Goal: Find specific page/section: Find specific page/section

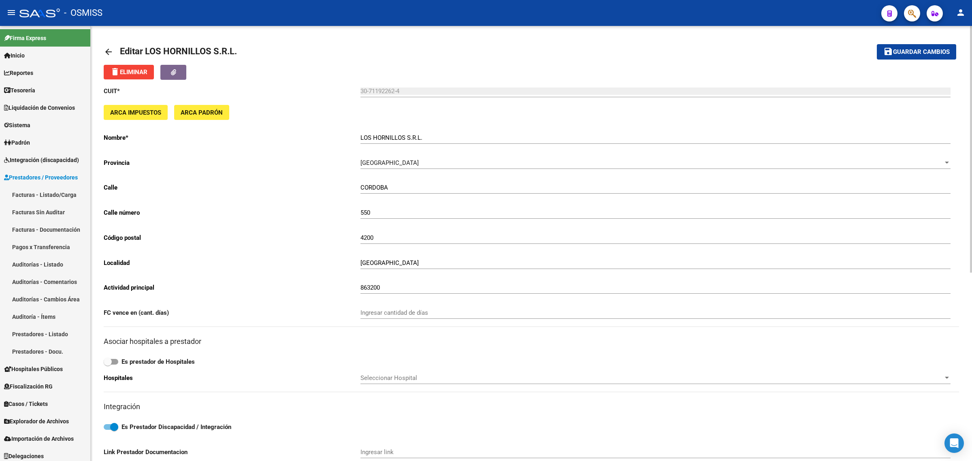
click at [108, 55] on mat-icon "arrow_back" at bounding box center [109, 52] width 10 height 10
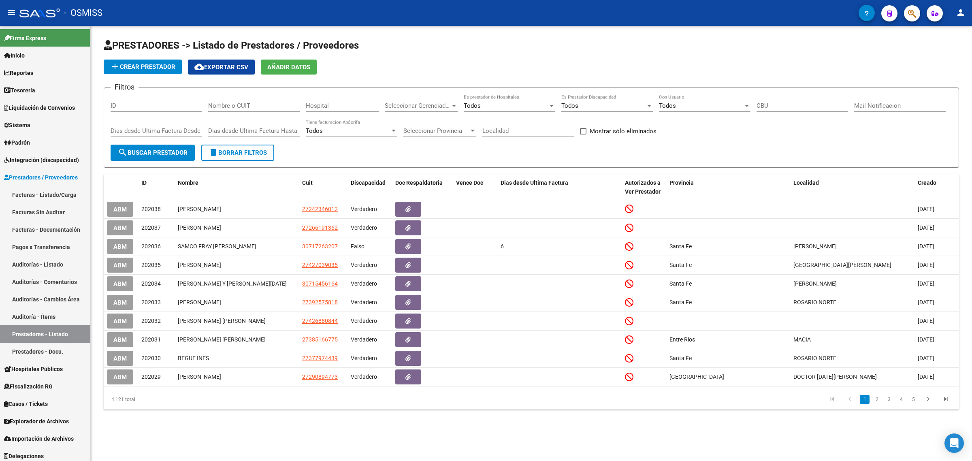
click at [268, 105] on input "Nombre o CUIT" at bounding box center [254, 105] width 92 height 7
paste input "27182290691"
type input "27182290691"
click at [158, 152] on span "search Buscar Prestador" at bounding box center [153, 152] width 70 height 7
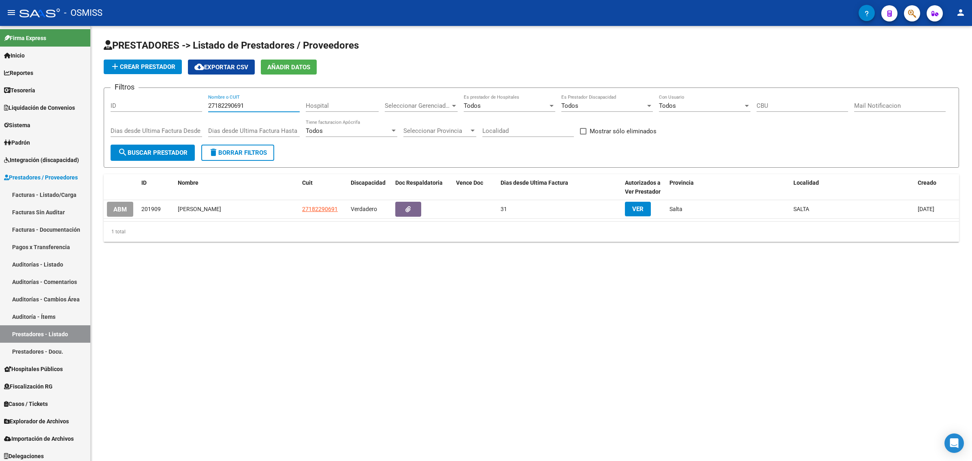
drag, startPoint x: 252, startPoint y: 108, endPoint x: 127, endPoint y: 98, distance: 125.5
click at [119, 97] on div "Filtros ID 27182290691 Nombre o CUIT Hospital Seleccionar Gerenciador Seleccion…" at bounding box center [532, 119] width 842 height 50
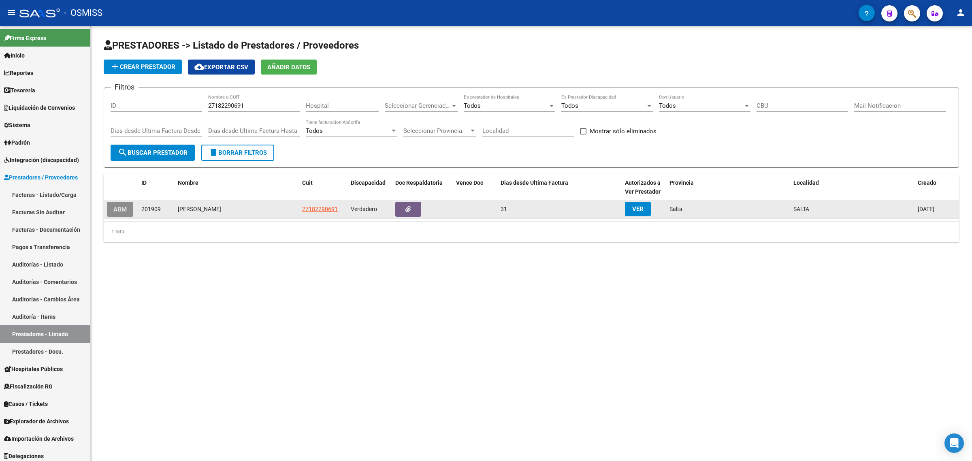
click at [119, 207] on span "ABM" at bounding box center [119, 209] width 13 height 7
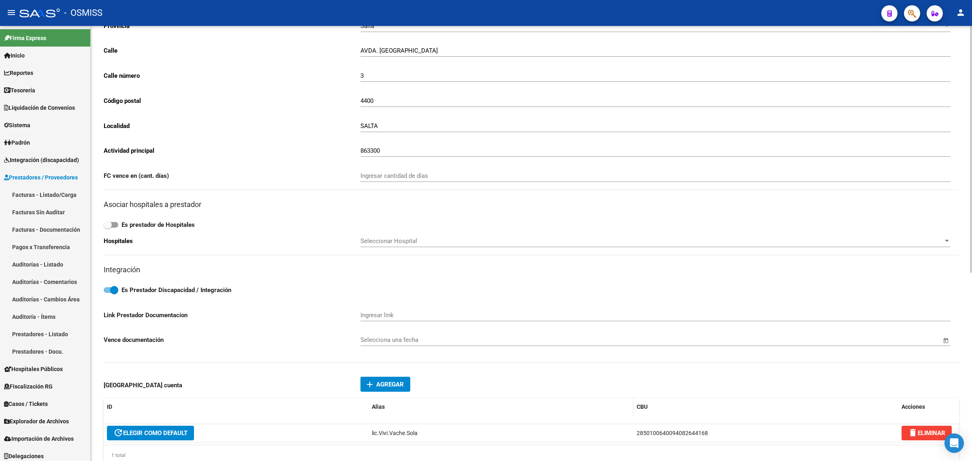
scroll to position [152, 0]
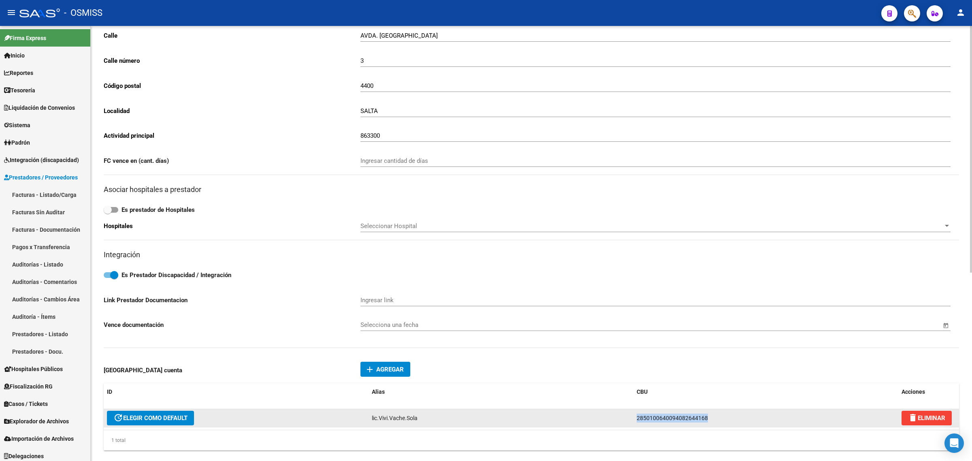
drag, startPoint x: 687, startPoint y: 416, endPoint x: 581, endPoint y: 409, distance: 105.9
click at [582, 409] on div "update ELEGIR COMO DEFAULT lic.Vivi.Vache.Sola 2850100640094082644168 delete EL…" at bounding box center [531, 418] width 855 height 18
copy div "2850100640094082644168"
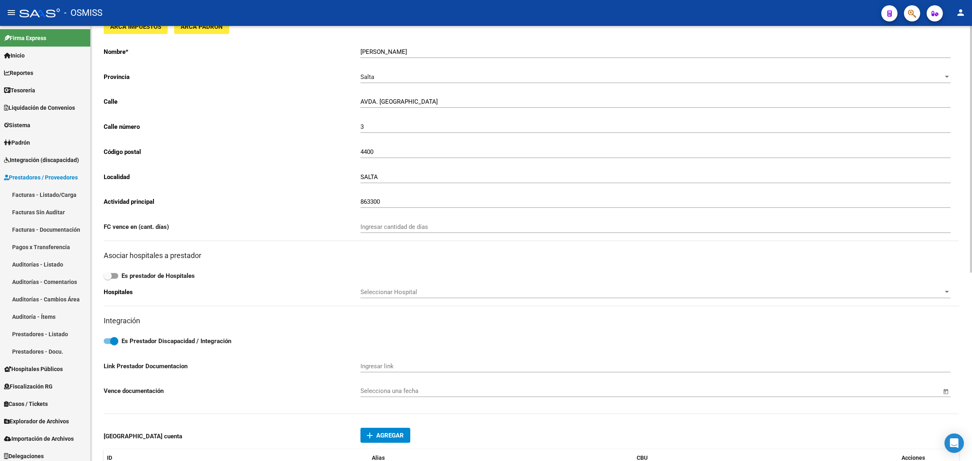
scroll to position [0, 0]
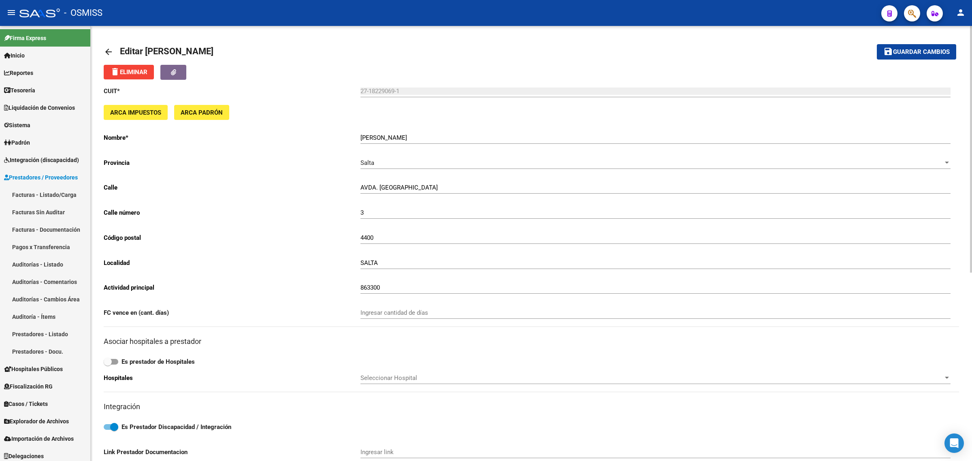
click at [109, 49] on mat-icon "arrow_back" at bounding box center [109, 52] width 10 height 10
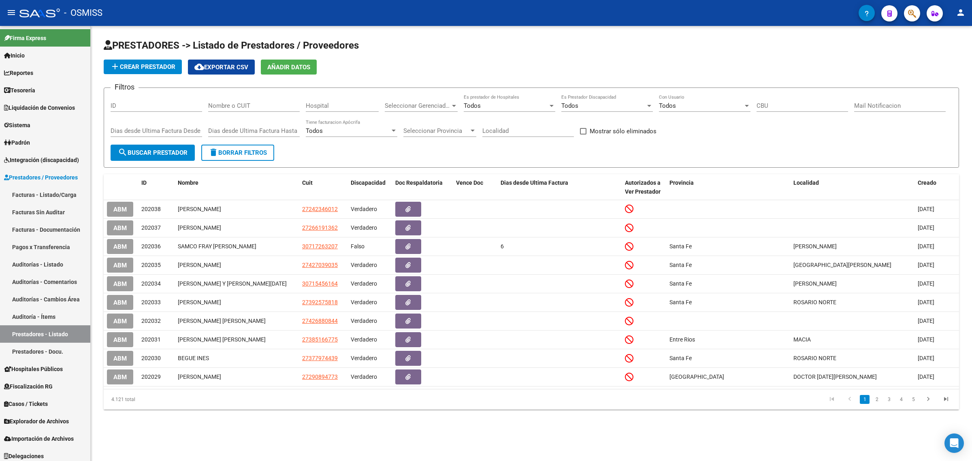
click at [254, 106] on input "Nombre o CUIT" at bounding box center [254, 105] width 92 height 7
paste input "30709385190"
type input "30709385190"
click at [151, 153] on span "search Buscar Prestador" at bounding box center [153, 152] width 70 height 7
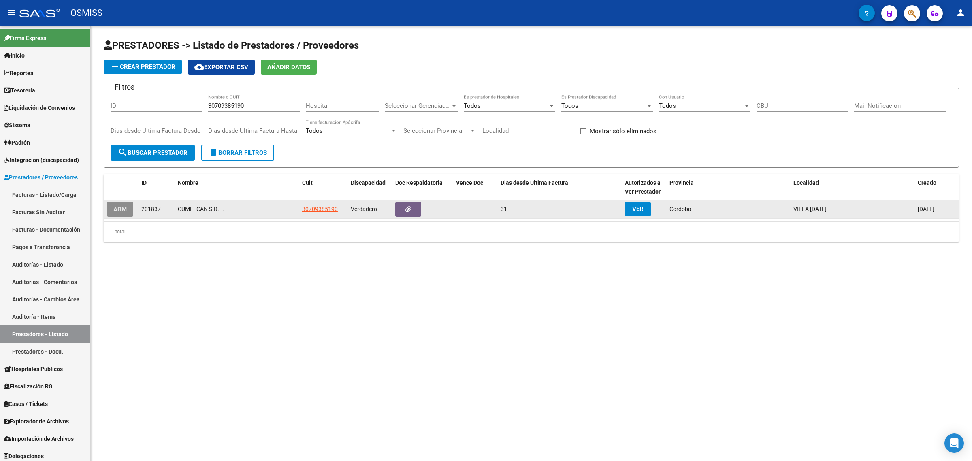
click at [123, 212] on button "ABM" at bounding box center [120, 209] width 26 height 15
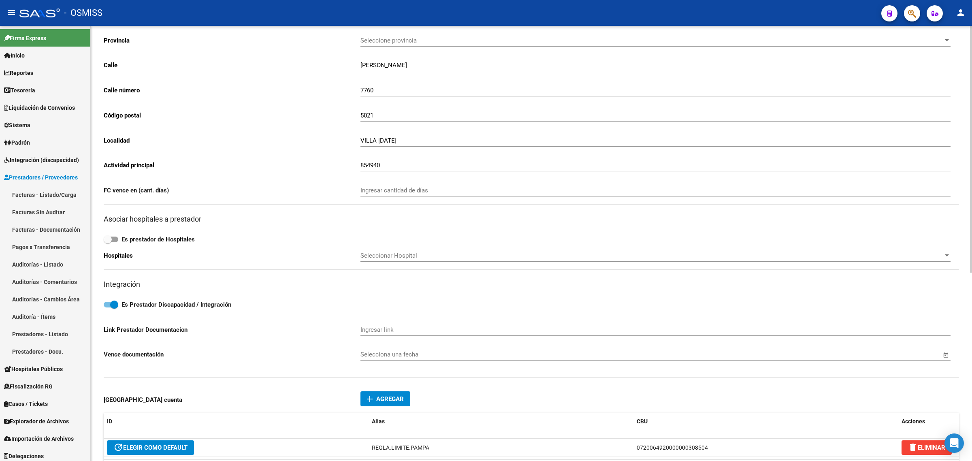
scroll to position [152, 0]
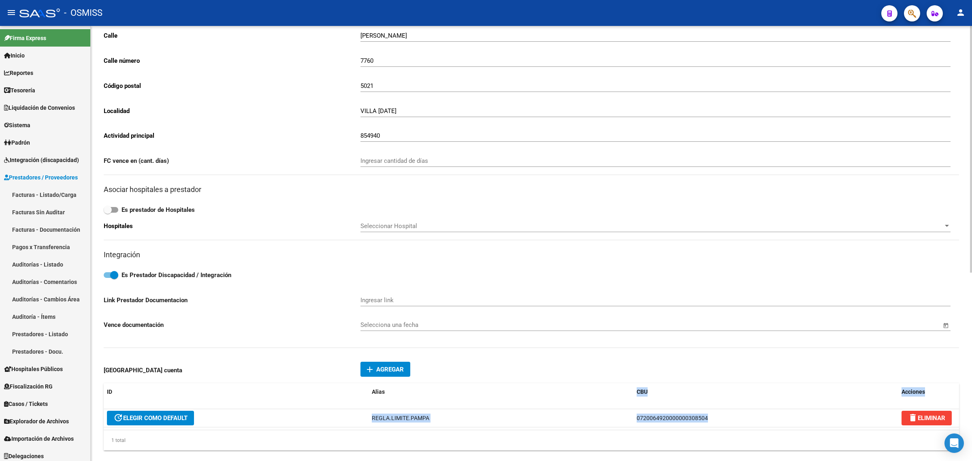
drag, startPoint x: 697, startPoint y: 412, endPoint x: 569, endPoint y: 404, distance: 127.4
click at [569, 404] on div "ID Alias CBU Acciones update ELEGIR COMO DEFAULT REGLA.LIMITE.PAMPA 07200649200…" at bounding box center [531, 416] width 855 height 67
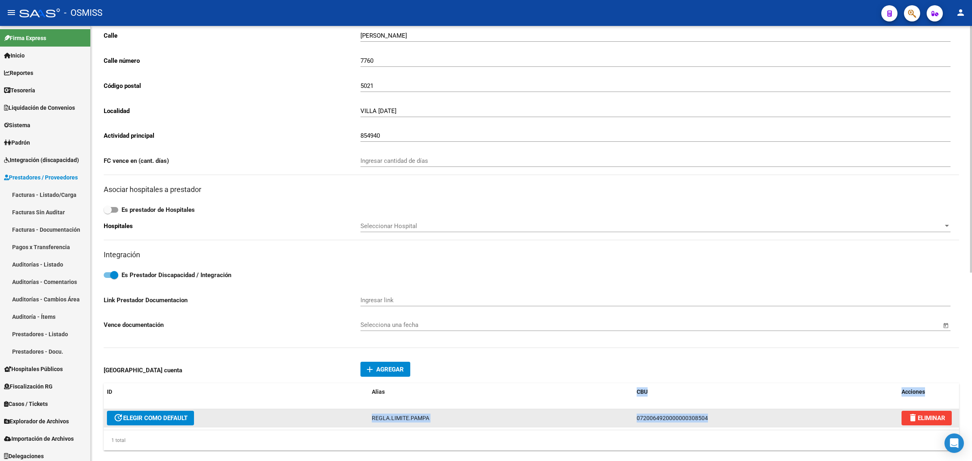
click at [652, 418] on div "0720064920000000308504" at bounding box center [766, 418] width 258 height 9
click at [729, 420] on datatable-body-cell "0720064920000000308504" at bounding box center [765, 418] width 265 height 18
click at [690, 415] on span "0720064920000000308504" at bounding box center [672, 418] width 71 height 6
drag, startPoint x: 717, startPoint y: 417, endPoint x: 604, endPoint y: 413, distance: 113.1
click at [605, 413] on div "update ELEGIR COMO DEFAULT REGLA.LIMITE.PAMPA 0720064920000000308504 delete ELI…" at bounding box center [531, 418] width 855 height 18
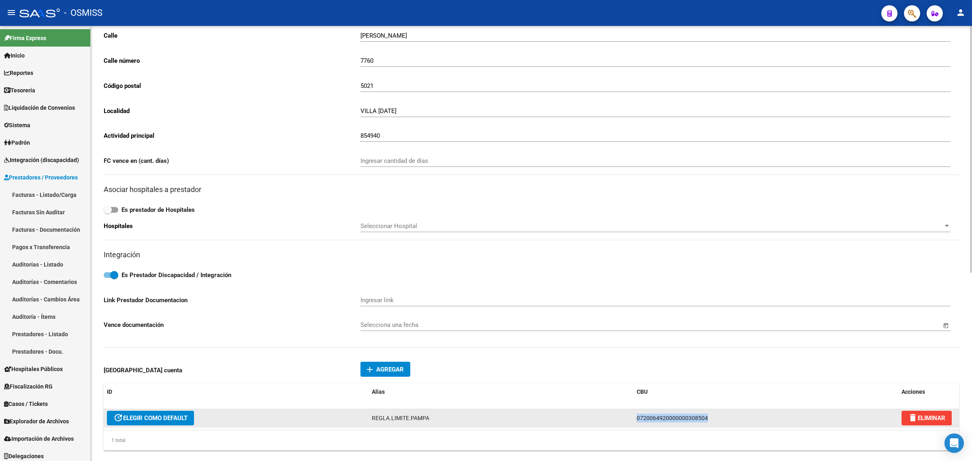
copy div "0720064920000000308504"
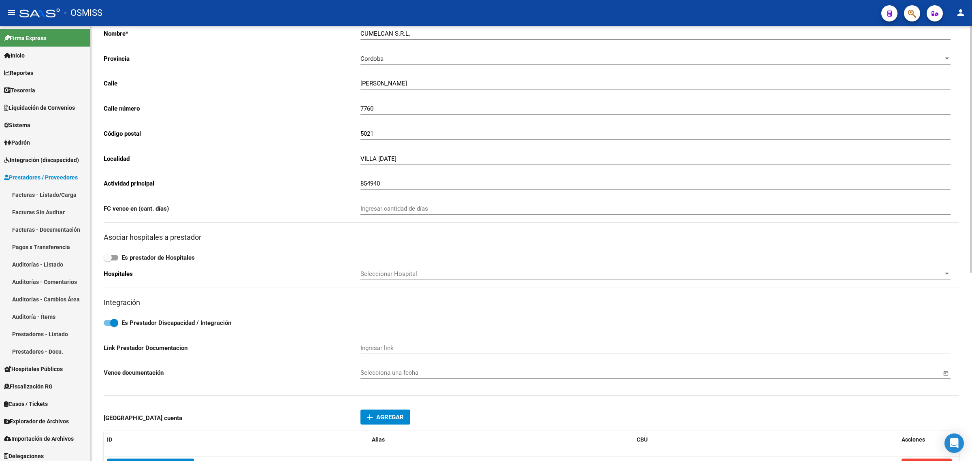
scroll to position [0, 0]
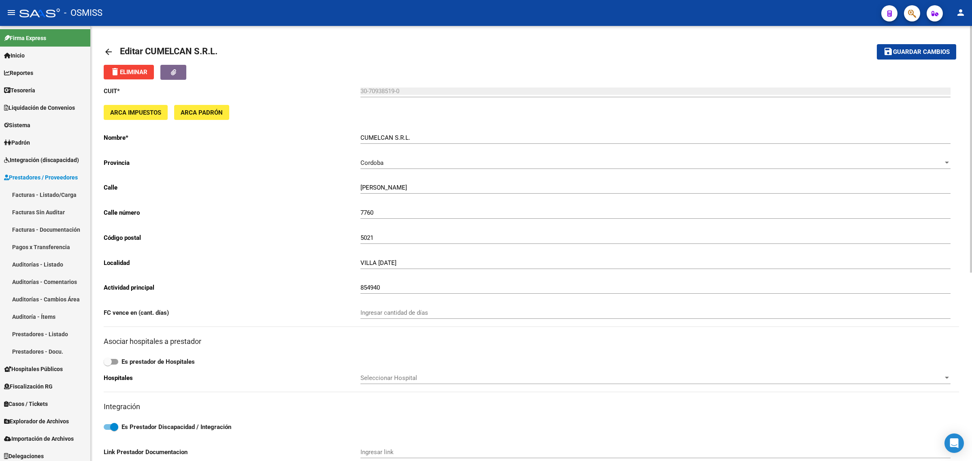
click at [104, 49] on mat-icon "arrow_back" at bounding box center [109, 52] width 10 height 10
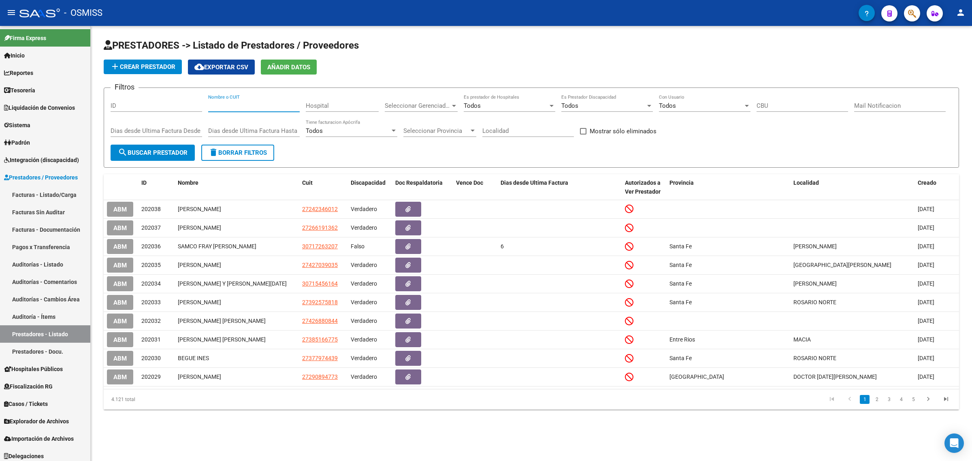
click at [266, 105] on input "Nombre o CUIT" at bounding box center [254, 105] width 92 height 7
paste input "27377760110"
type input "27377760110"
drag, startPoint x: 174, startPoint y: 147, endPoint x: 169, endPoint y: 149, distance: 5.3
click at [171, 150] on span "search Buscar Prestador" at bounding box center [153, 152] width 70 height 7
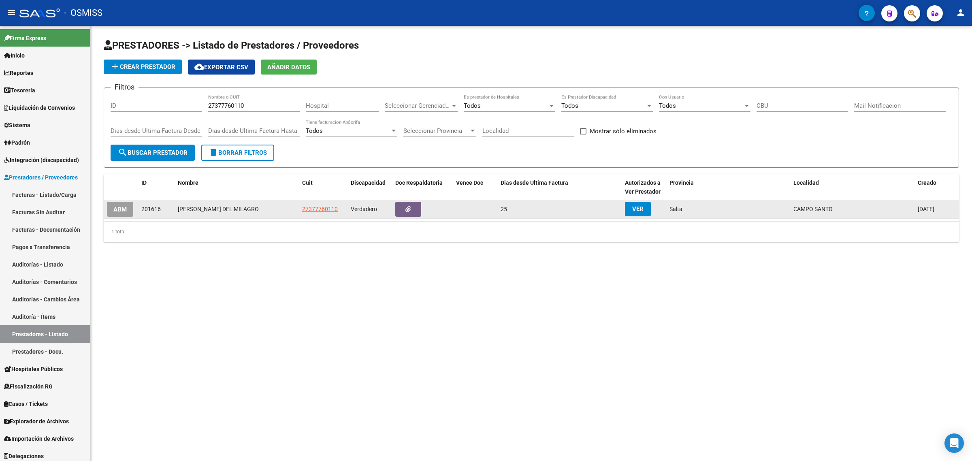
click at [118, 209] on span "ABM" at bounding box center [119, 209] width 13 height 7
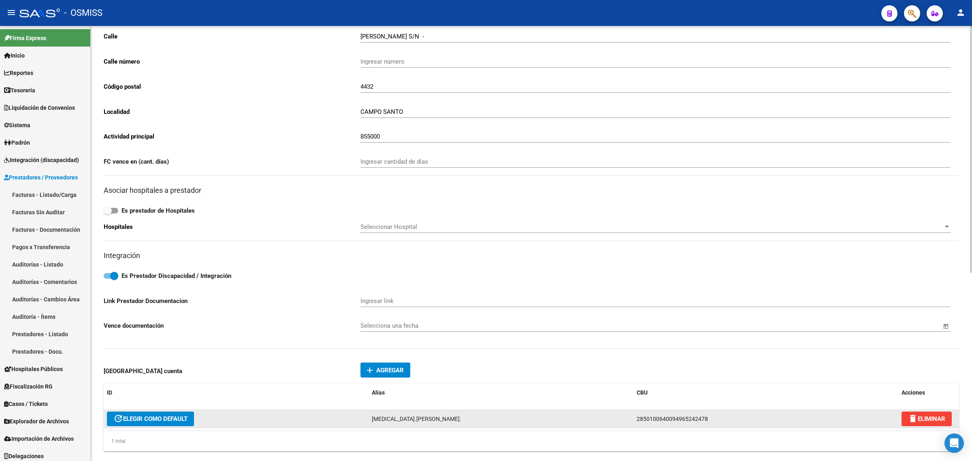
scroll to position [152, 0]
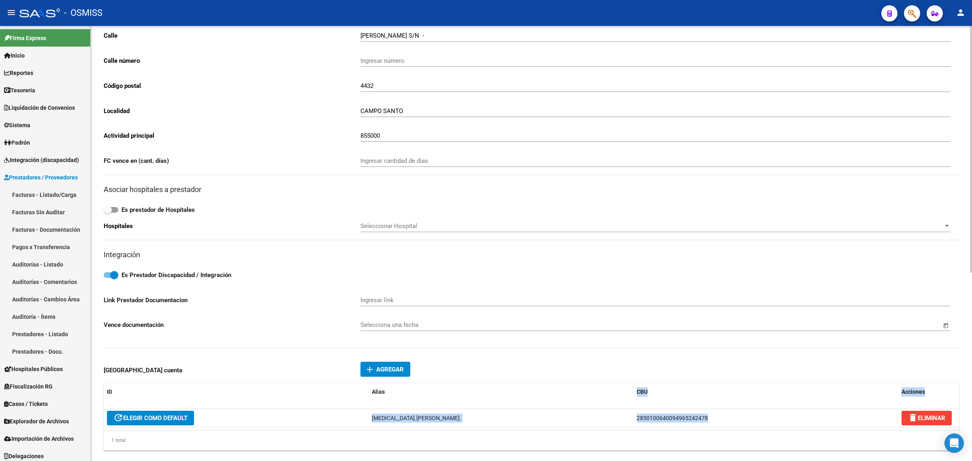
drag, startPoint x: 654, startPoint y: 409, endPoint x: 592, endPoint y: 404, distance: 62.2
click at [592, 404] on div "ID Alias CBU Acciones update ELEGIR COMO DEFAULT [MEDICAL_DATA].[PERSON_NAME]. …" at bounding box center [531, 416] width 855 height 67
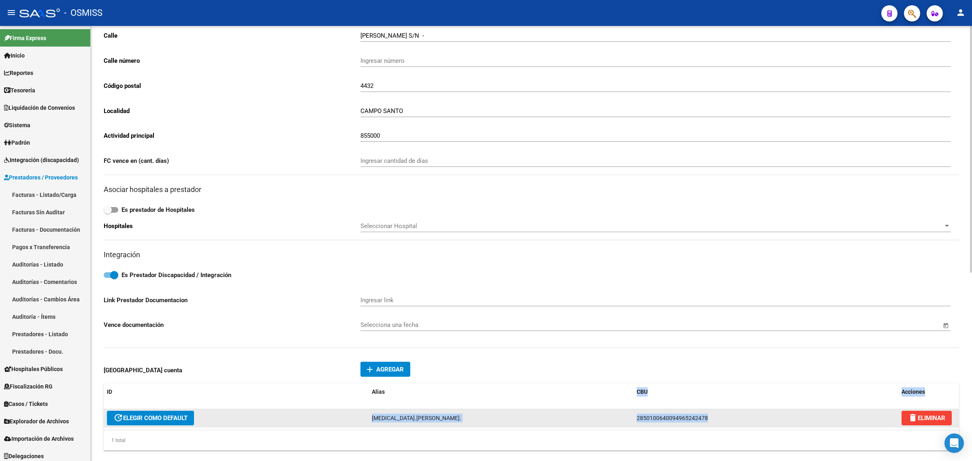
click at [591, 409] on datatable-body-cell "[MEDICAL_DATA].[PERSON_NAME]." at bounding box center [501, 418] width 265 height 18
drag, startPoint x: 698, startPoint y: 418, endPoint x: 590, endPoint y: 424, distance: 108.3
click at [590, 424] on div "update ELEGIR COMO DEFAULT [MEDICAL_DATA].[PERSON_NAME]. 2850100640094965242478…" at bounding box center [531, 418] width 855 height 18
copy div "2850100640094965242478"
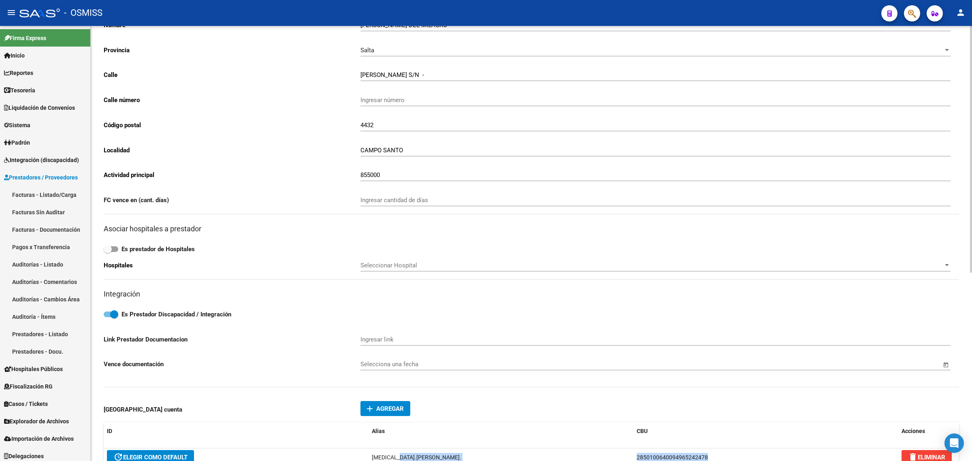
scroll to position [0, 0]
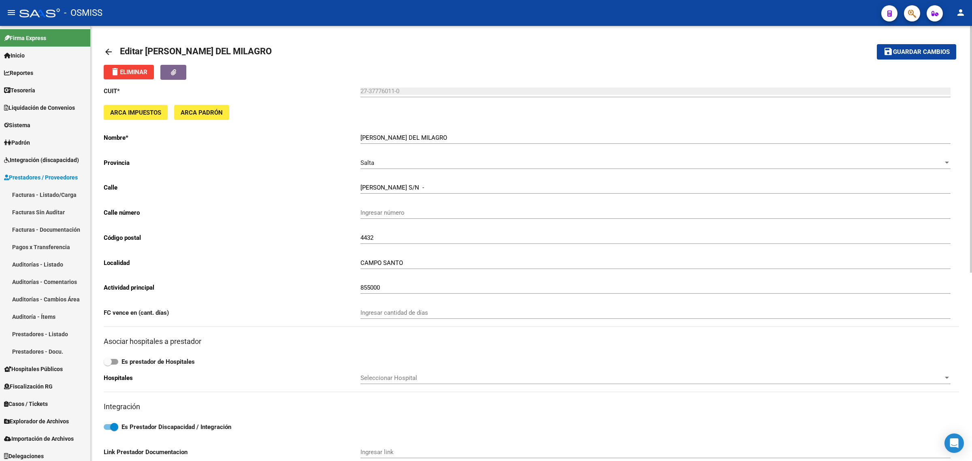
click at [107, 52] on mat-icon "arrow_back" at bounding box center [109, 52] width 10 height 10
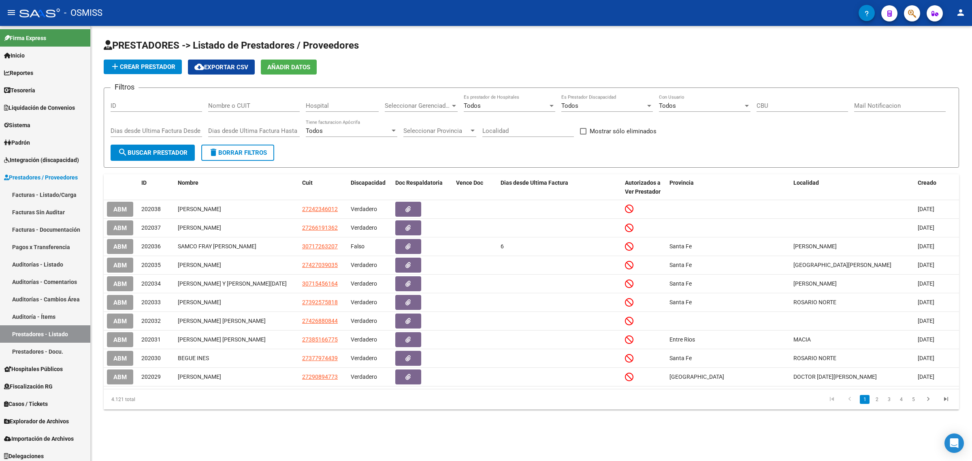
drag, startPoint x: 243, startPoint y: 102, endPoint x: 237, endPoint y: 115, distance: 14.1
click at [243, 104] on input "Nombre o CUIT" at bounding box center [254, 105] width 92 height 7
paste input "23429105374"
type input "23429105374"
click at [158, 153] on span "search Buscar Prestador" at bounding box center [153, 152] width 70 height 7
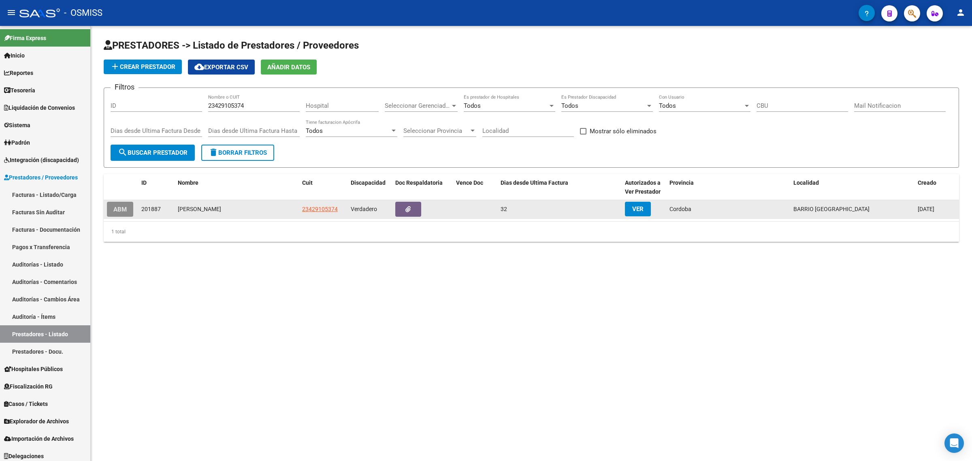
click at [110, 209] on button "ABM" at bounding box center [120, 209] width 26 height 15
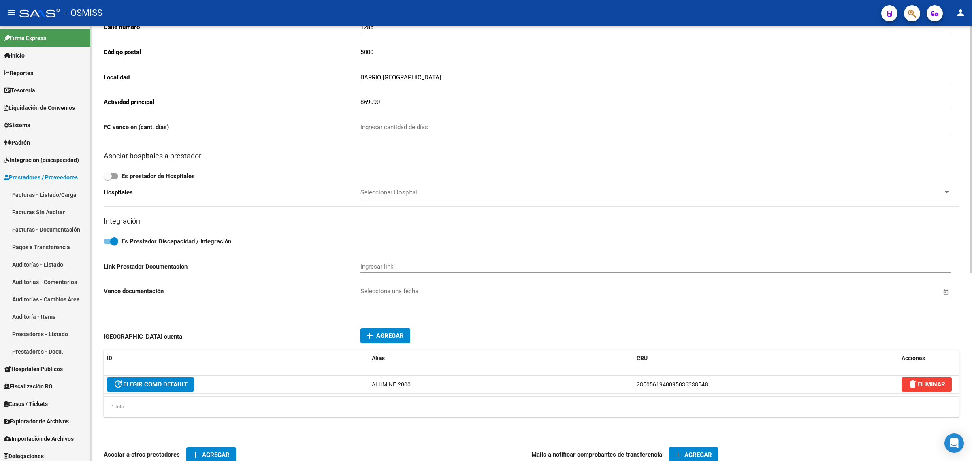
scroll to position [253, 0]
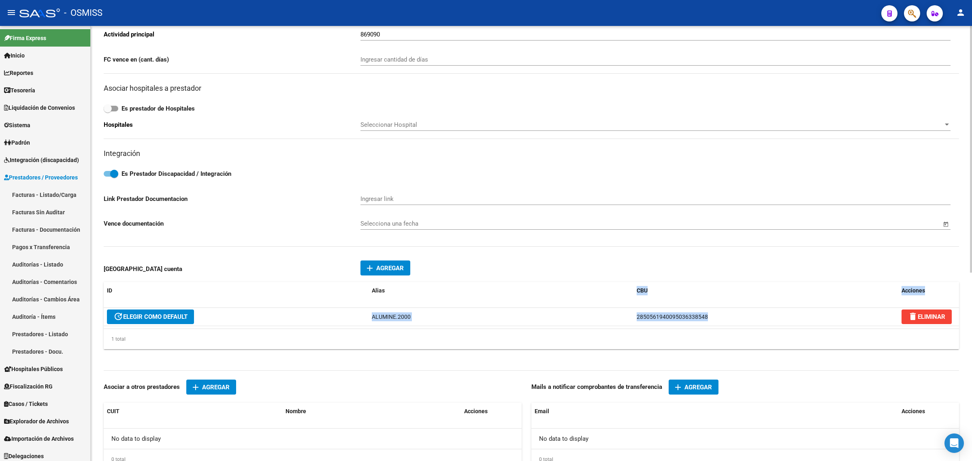
drag, startPoint x: 726, startPoint y: 318, endPoint x: 542, endPoint y: 302, distance: 185.4
click at [543, 300] on div "ID Alias CBU Acciones update ELEGIR COMO DEFAULT ALUMINE.2000 28505619400950363…" at bounding box center [531, 315] width 855 height 67
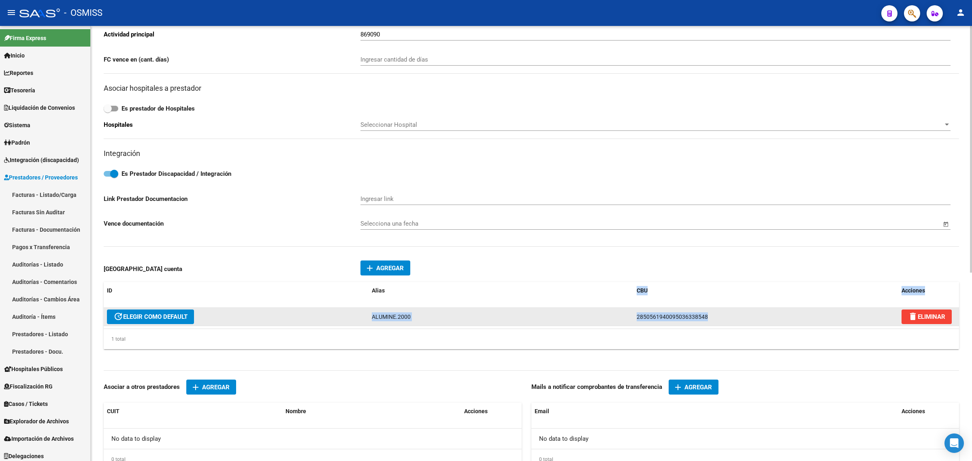
click at [599, 308] on datatable-body-cell "ALUMINE.2000" at bounding box center [501, 317] width 265 height 18
click at [710, 315] on div "2850561940095036338548" at bounding box center [766, 316] width 258 height 9
drag, startPoint x: 657, startPoint y: 317, endPoint x: 605, endPoint y: 319, distance: 52.3
click at [605, 319] on div "update ELEGIR COMO DEFAULT ALUMINE.2000 2850561940095036338548 delete ELIMINAR" at bounding box center [531, 317] width 855 height 18
copy div "2850561940095036338548"
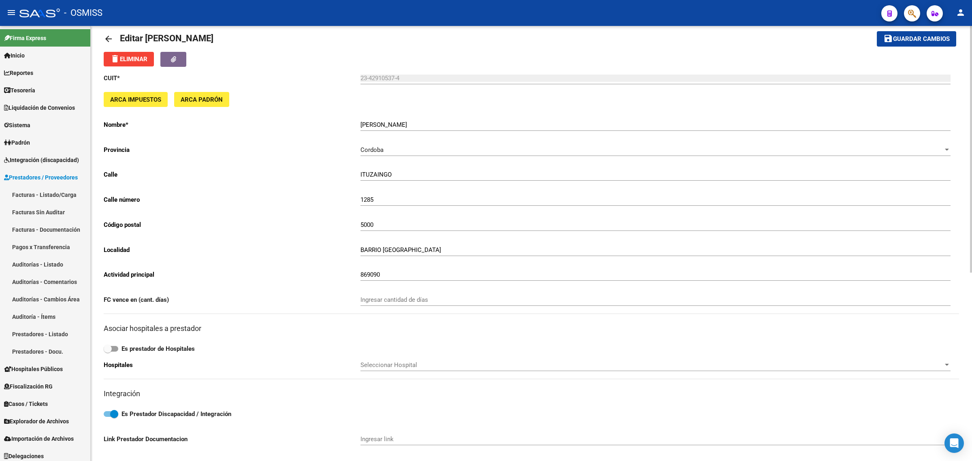
scroll to position [0, 0]
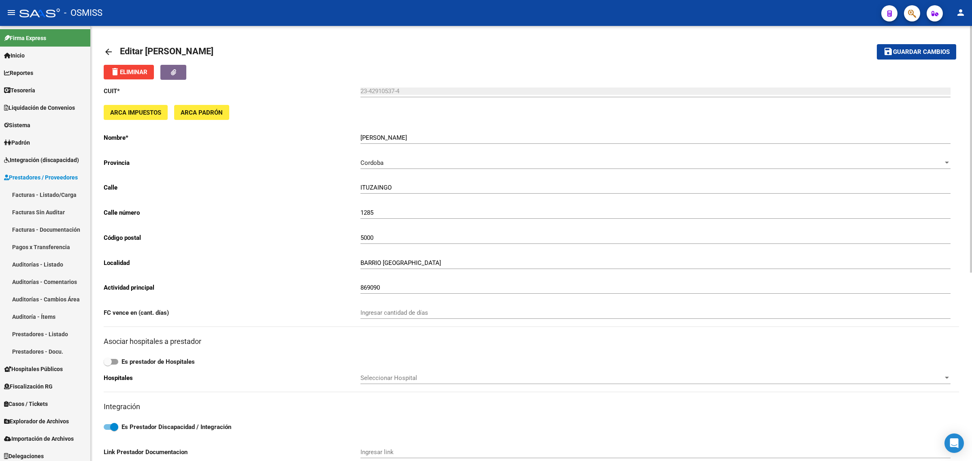
click at [106, 49] on mat-icon "arrow_back" at bounding box center [109, 52] width 10 height 10
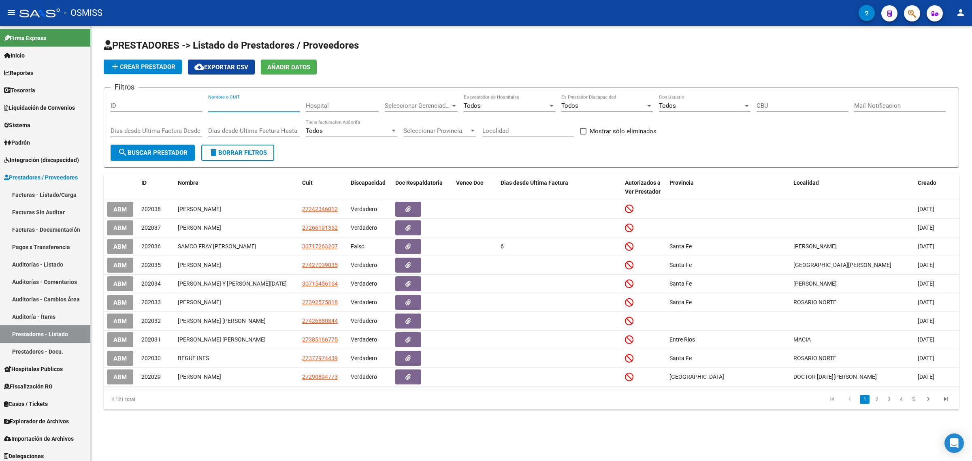
click at [260, 106] on input "Nombre o CUIT" at bounding box center [254, 105] width 92 height 7
paste input "27354930760"
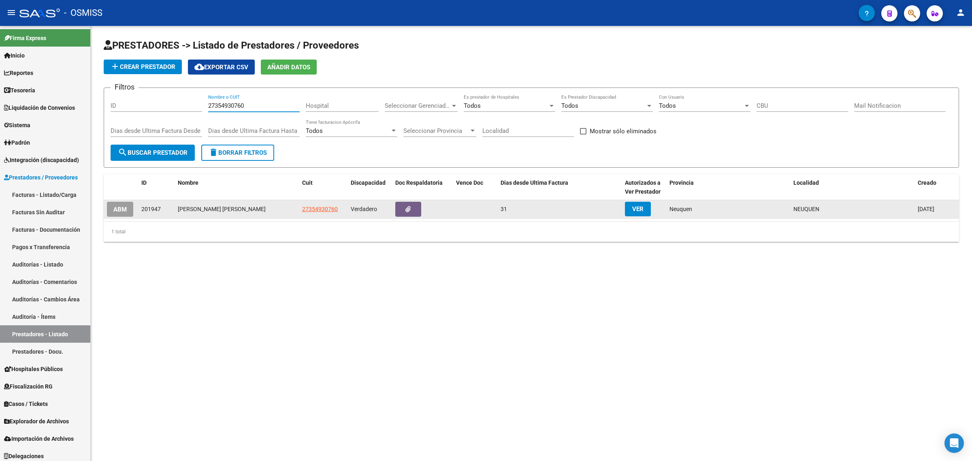
type input "27354930760"
click at [128, 207] on button "ABM" at bounding box center [120, 209] width 26 height 15
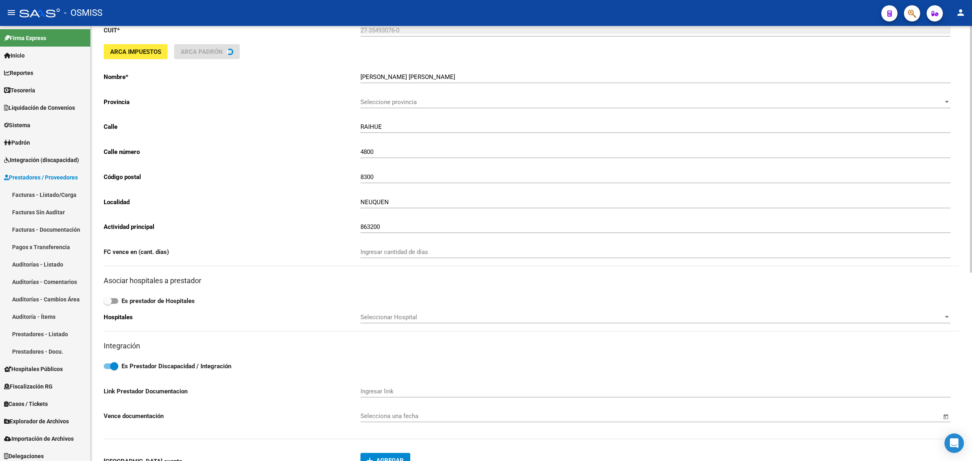
scroll to position [152, 0]
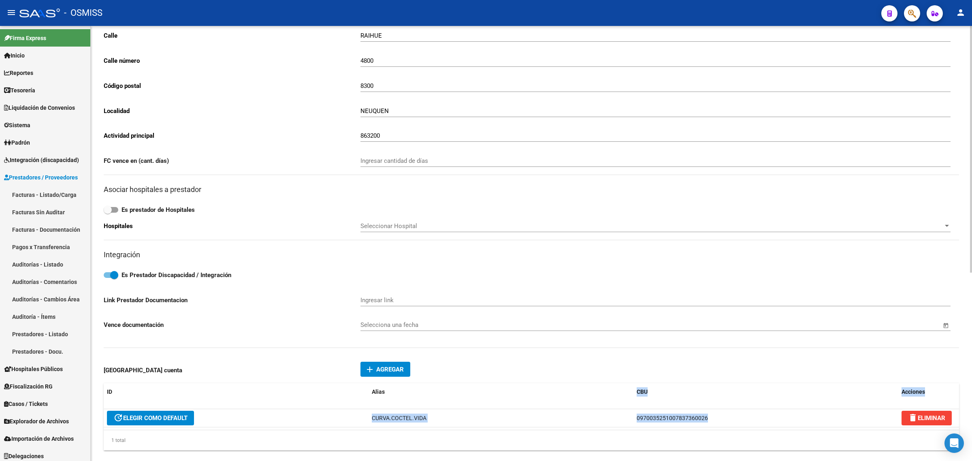
drag, startPoint x: 714, startPoint y: 413, endPoint x: 545, endPoint y: 400, distance: 169.0
click at [545, 400] on div "ID Alias CBU Acciones update ELEGIR COMO DEFAULT CURVA.COCTEL.VIDA 097003525100…" at bounding box center [531, 416] width 855 height 67
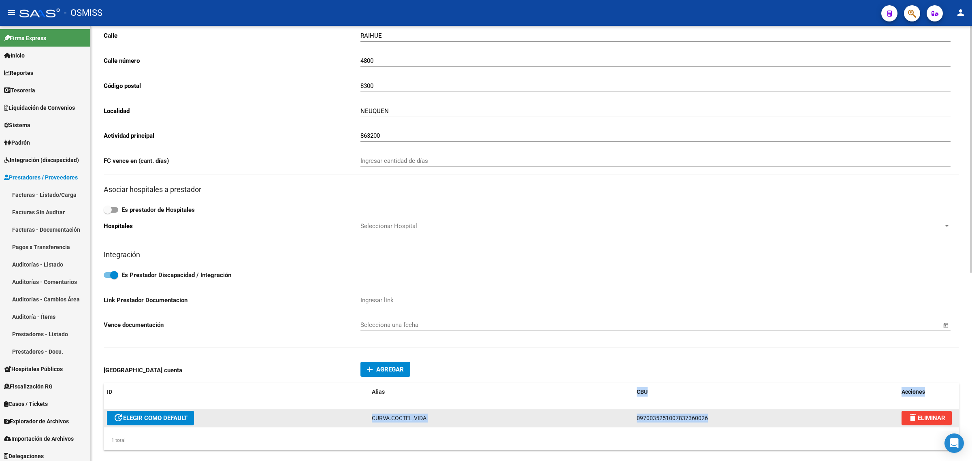
click at [562, 409] on datatable-body-cell "CURVA.COCTEL.VIDA" at bounding box center [501, 418] width 265 height 18
click at [672, 415] on span "0970035251007837360026" at bounding box center [672, 418] width 71 height 6
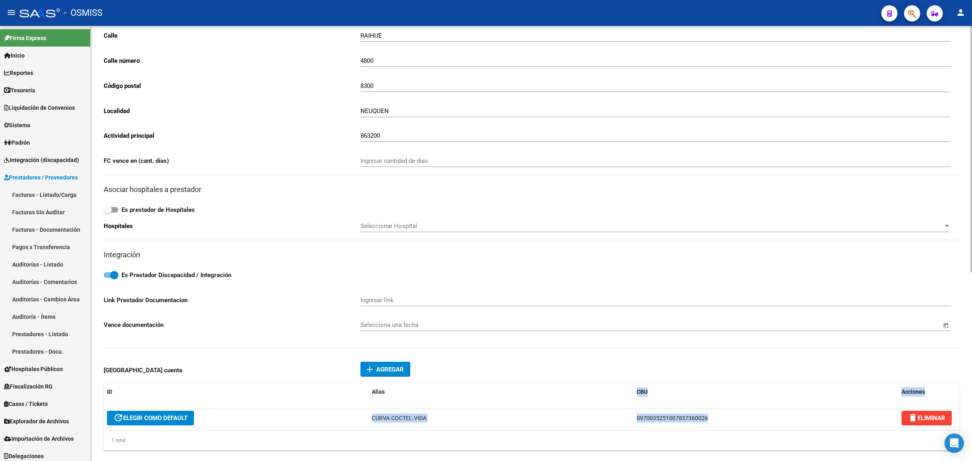
click at [701, 398] on datatable-header "ID Alias CBU Acciones" at bounding box center [531, 396] width 855 height 26
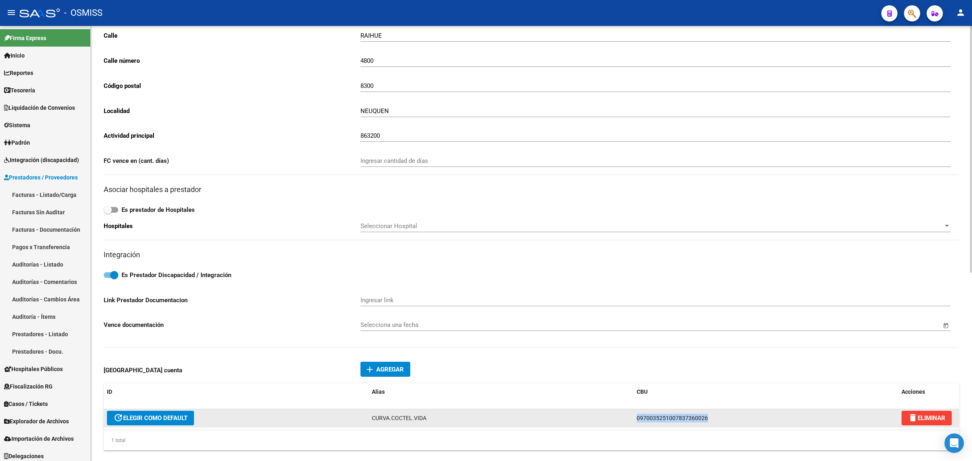
drag, startPoint x: 718, startPoint y: 416, endPoint x: 627, endPoint y: 416, distance: 90.7
click at [627, 416] on div "update ELEGIR COMO DEFAULT CURVA.COCTEL.VIDA 0970035251007837360026 delete ELIM…" at bounding box center [531, 418] width 855 height 18
copy div "0970035251007837360026"
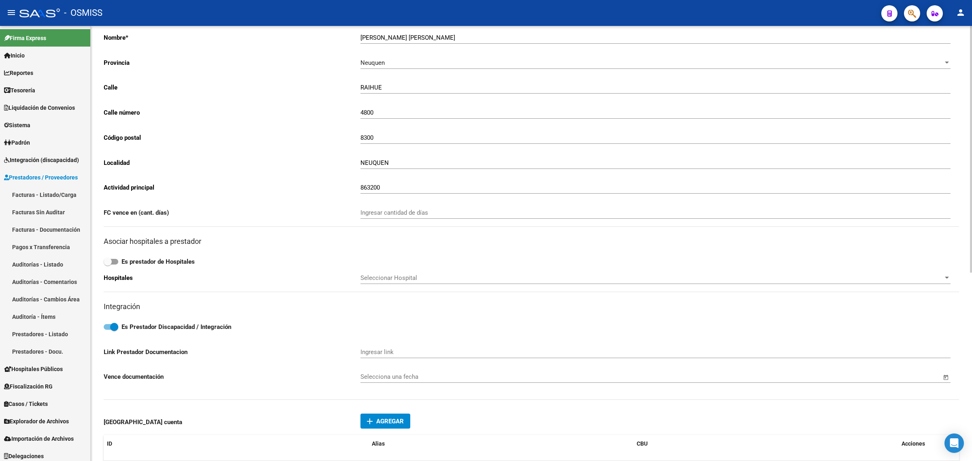
scroll to position [0, 0]
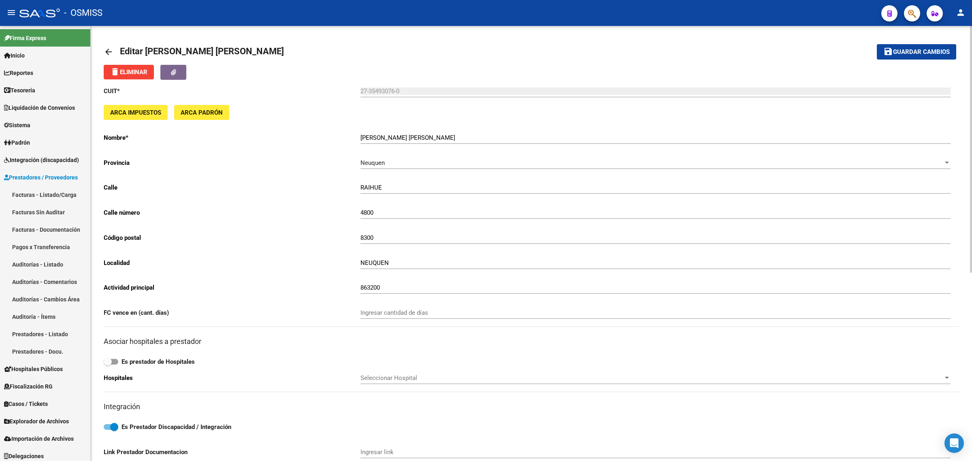
click at [104, 53] on mat-icon "arrow_back" at bounding box center [109, 52] width 10 height 10
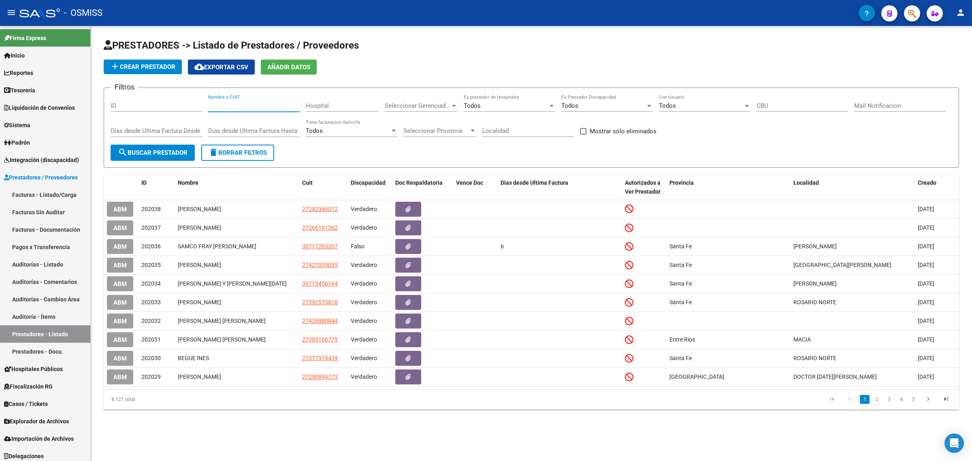
click at [260, 108] on input "Nombre o CUIT" at bounding box center [254, 105] width 92 height 7
paste input "27364922367"
type input "27364922367"
click at [162, 150] on span "search Buscar Prestador" at bounding box center [153, 152] width 70 height 7
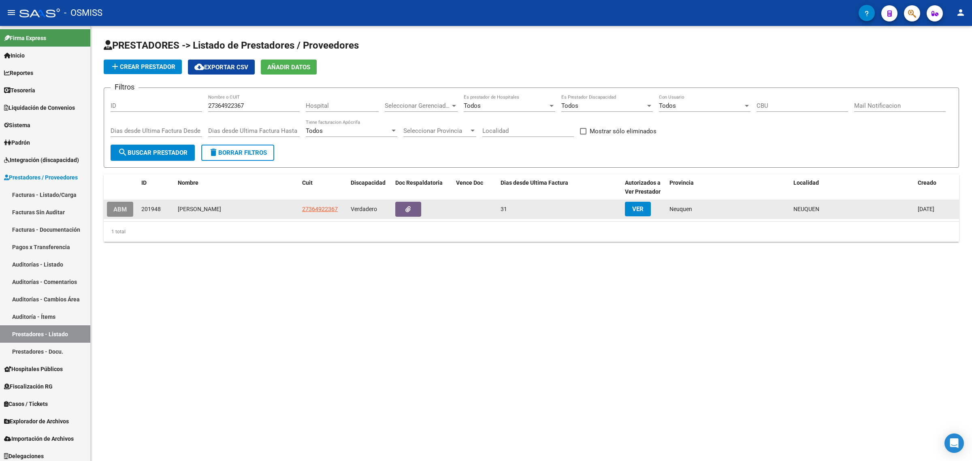
click at [119, 207] on span "ABM" at bounding box center [119, 209] width 13 height 7
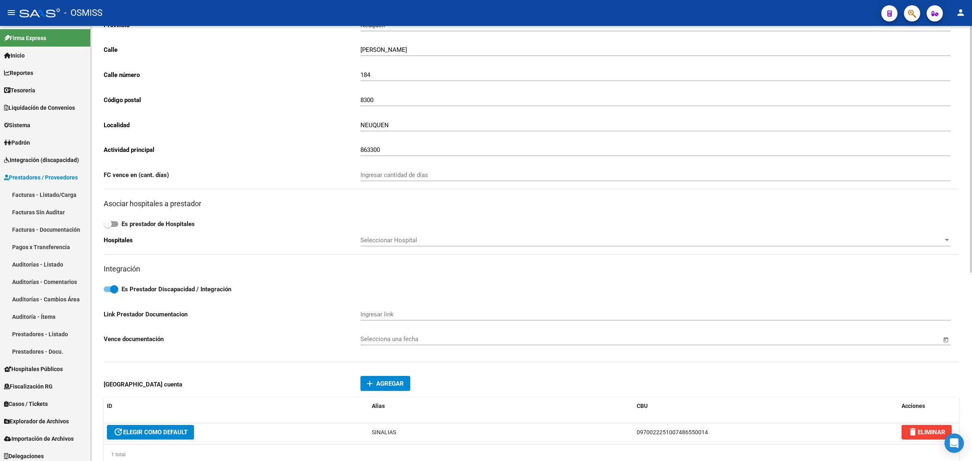
scroll to position [152, 0]
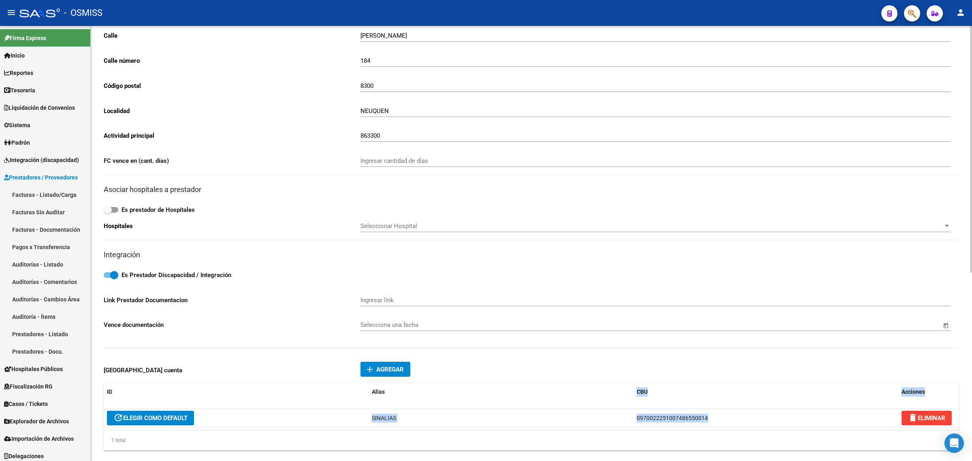
drag, startPoint x: 713, startPoint y: 418, endPoint x: 595, endPoint y: 404, distance: 118.3
click at [601, 403] on div "ID Alias CBU Acciones update ELEGIR COMO DEFAULT SINALIAS 097002225100748655001…" at bounding box center [531, 416] width 855 height 67
drag, startPoint x: 605, startPoint y: 401, endPoint x: 631, endPoint y: 405, distance: 26.2
click at [605, 401] on datatable-header "ID Alias CBU Acciones" at bounding box center [531, 396] width 855 height 26
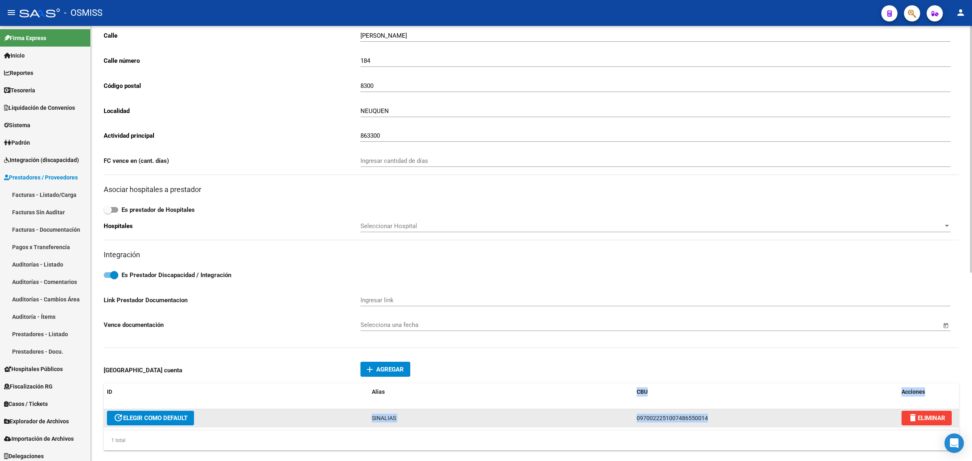
click at [693, 415] on span "0970022251007486550014" at bounding box center [672, 418] width 71 height 6
drag, startPoint x: 714, startPoint y: 416, endPoint x: 622, endPoint y: 418, distance: 91.9
click at [623, 418] on div "update ELEGIR COMO DEFAULT SINALIAS 0970022251007486550014 delete ELIMINAR" at bounding box center [531, 418] width 855 height 18
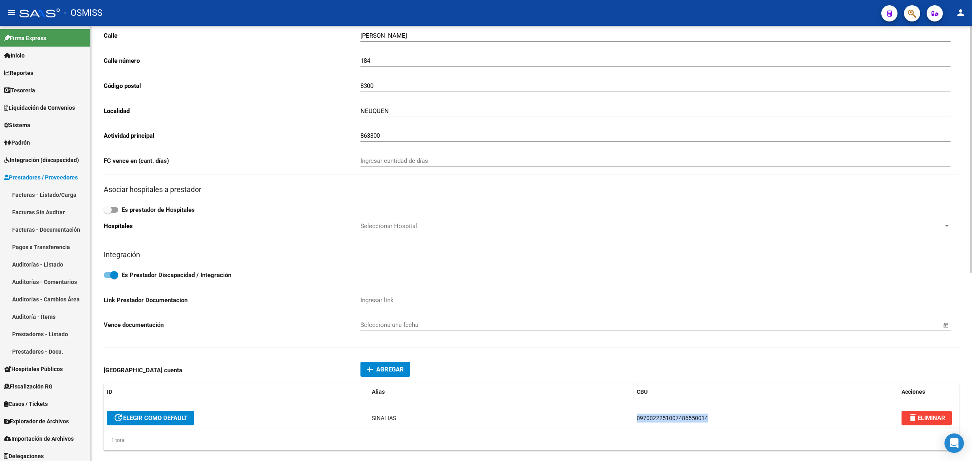
copy div "0970022251007486550014"
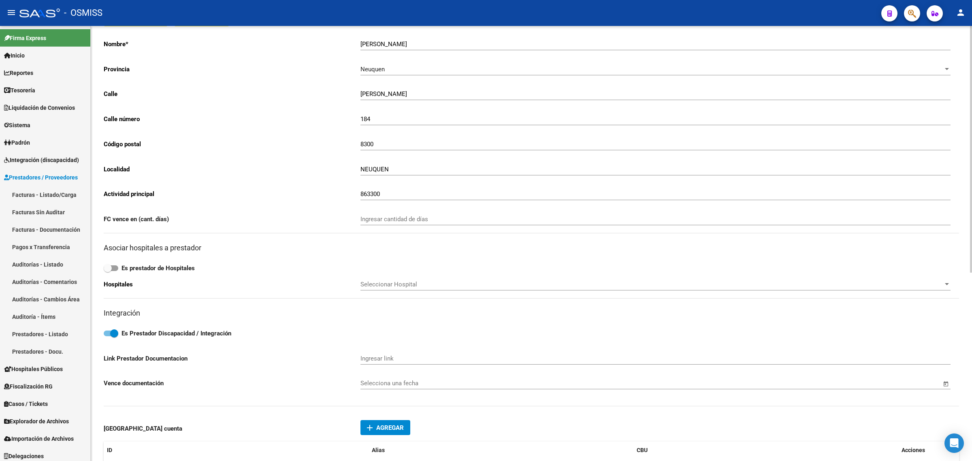
scroll to position [0, 0]
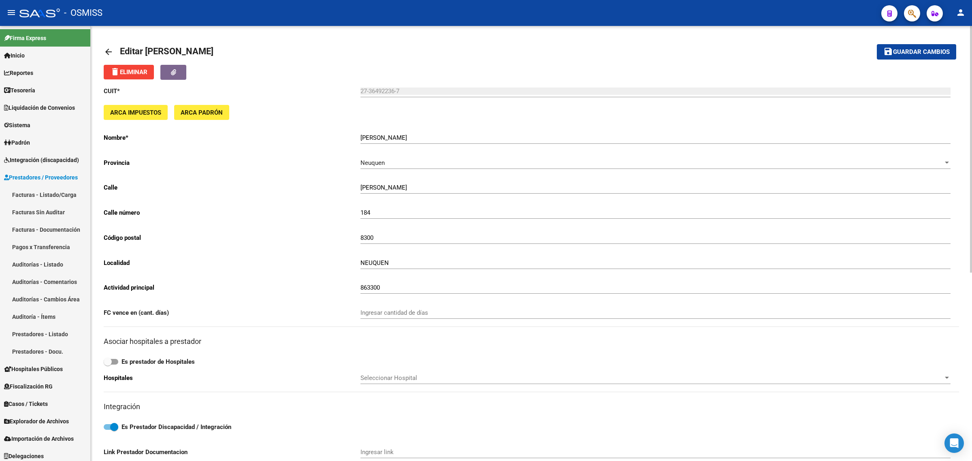
click at [113, 48] on mat-icon "arrow_back" at bounding box center [109, 52] width 10 height 10
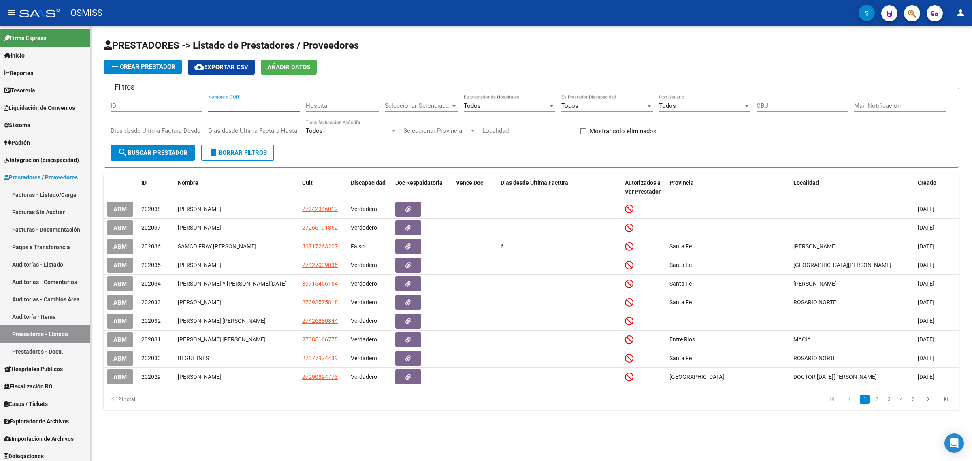
click at [238, 103] on input "Nombre o CUIT" at bounding box center [254, 105] width 92 height 7
paste input "27376409460"
type input "27376409460"
click at [175, 142] on div "Dias desde Ultima Factura Desde" at bounding box center [157, 131] width 92 height 25
click at [172, 146] on button "search Buscar Prestador" at bounding box center [153, 153] width 84 height 16
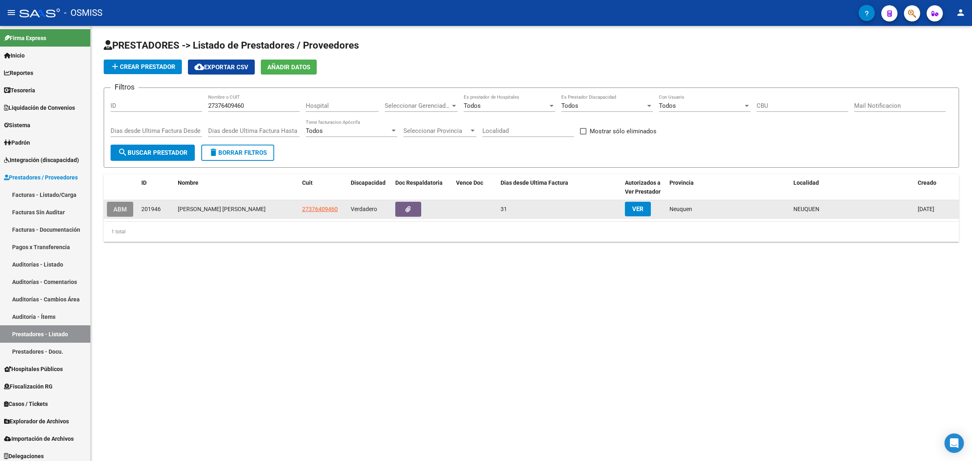
click at [117, 207] on span "ABM" at bounding box center [119, 209] width 13 height 7
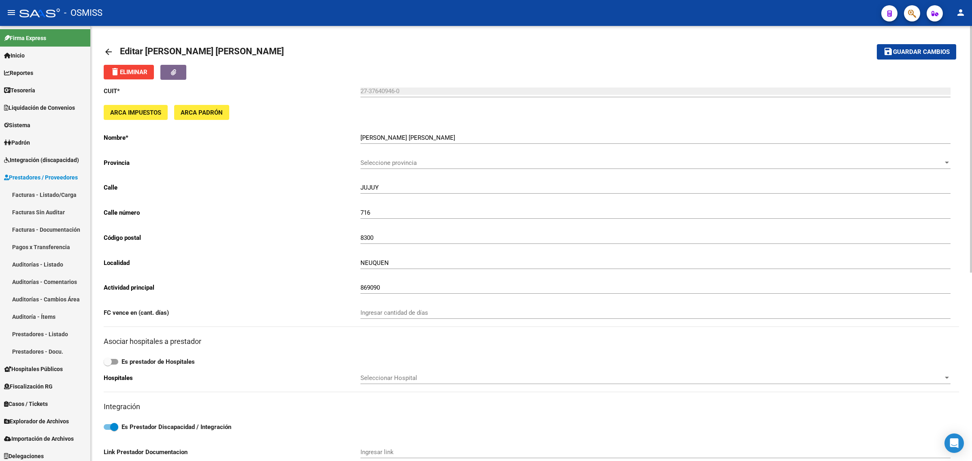
scroll to position [203, 0]
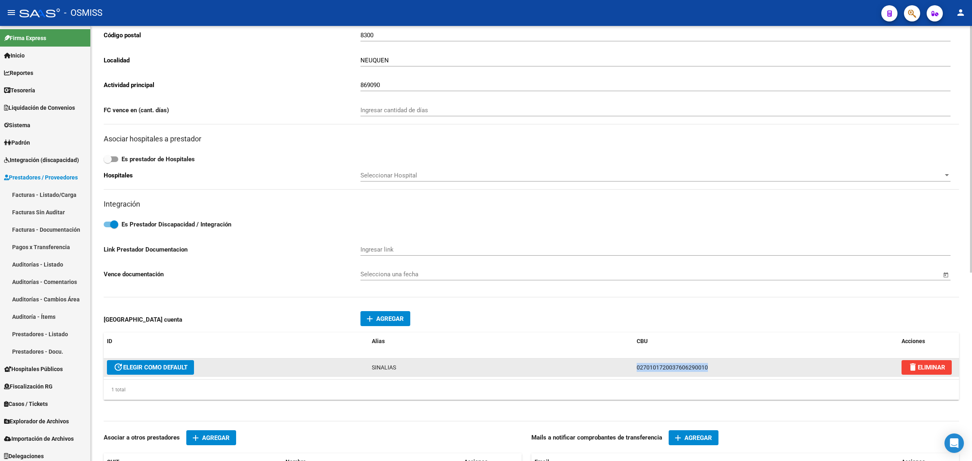
drag, startPoint x: 725, startPoint y: 365, endPoint x: 553, endPoint y: 361, distance: 172.2
click at [554, 358] on div "update ELEGIR COMO DEFAULT SINALIAS 0270101720037606290010 delete ELIMINAR" at bounding box center [531, 367] width 855 height 18
copy div "0270101720037606290010"
